Goal: Task Accomplishment & Management: Complete application form

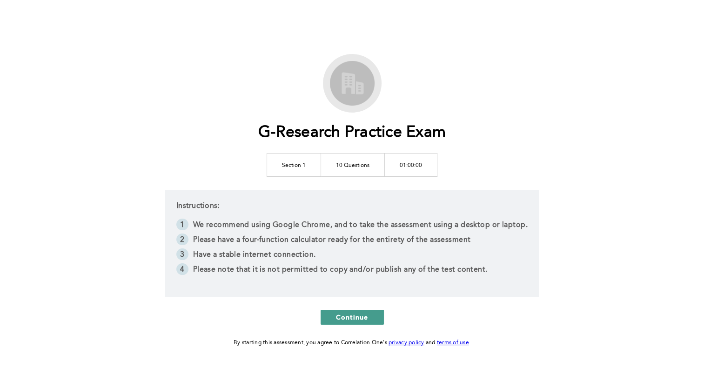
click at [361, 315] on span "Continue" at bounding box center [352, 317] width 33 height 9
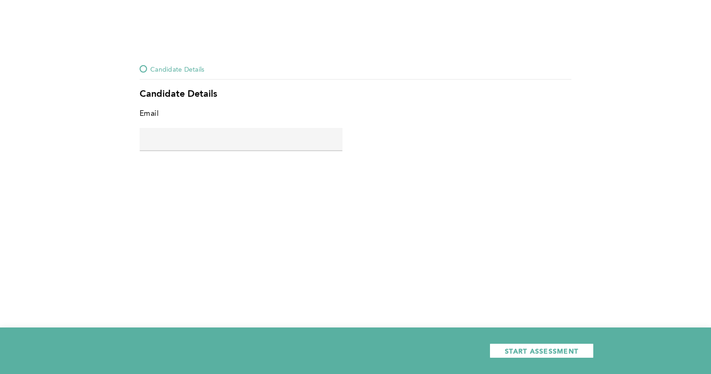
click at [144, 69] on div at bounding box center [143, 68] width 7 height 7
click at [201, 144] on input "text" at bounding box center [241, 139] width 203 height 22
click at [204, 138] on input "text" at bounding box center [241, 139] width 203 height 22
paste input "[PERSON_NAME][EMAIL_ADDRESS][DOMAIN_NAME]"
type input "[PERSON_NAME][EMAIL_ADDRESS][DOMAIN_NAME]"
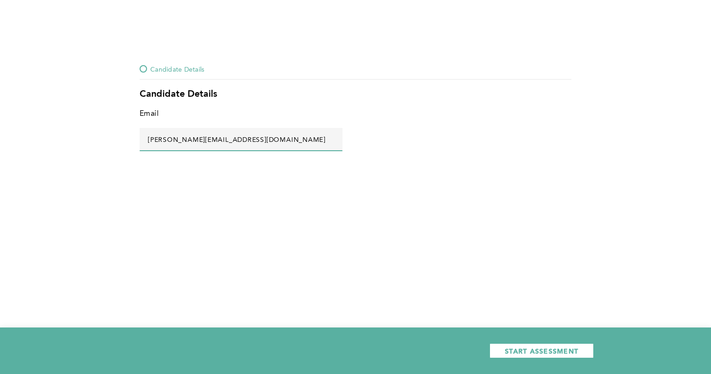
drag, startPoint x: 301, startPoint y: 141, endPoint x: 97, endPoint y: 133, distance: 204.0
click at [98, 133] on div "Candidate Details Candidate Details Email [PERSON_NAME][EMAIL_ADDRESS][DOMAIN_N…" at bounding box center [355, 187] width 711 height 374
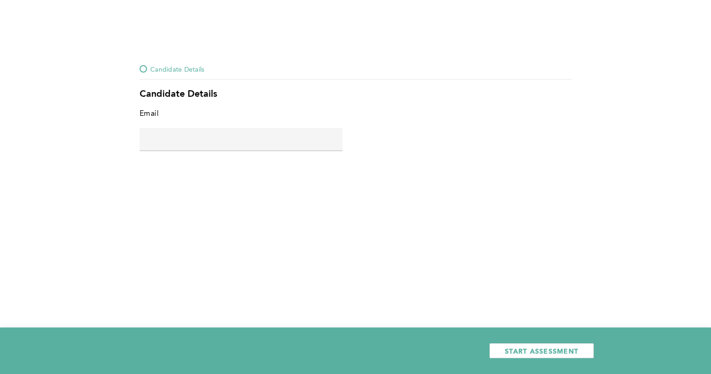
click at [255, 139] on input "text" at bounding box center [241, 139] width 203 height 22
paste input "[PERSON_NAME][EMAIL_ADDRESS][DOMAIN_NAME]"
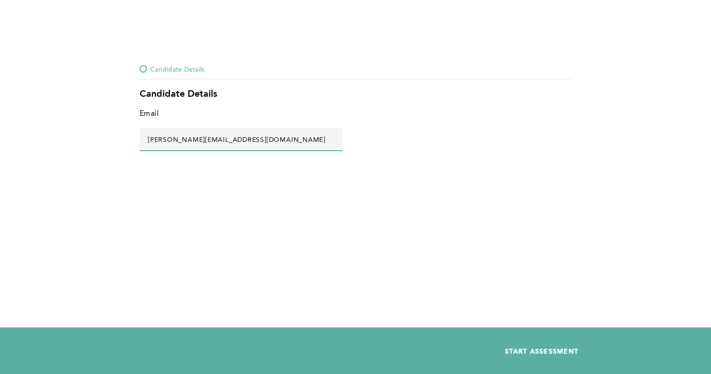
type input "[PERSON_NAME][EMAIL_ADDRESS][DOMAIN_NAME]"
click at [540, 350] on span "START ASSESSMENT" at bounding box center [542, 351] width 74 height 9
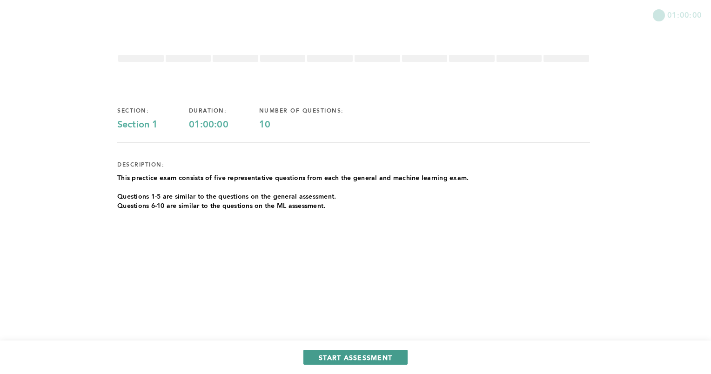
click at [355, 355] on span "START ASSESSMENT" at bounding box center [356, 357] width 74 height 9
